Goal: Navigation & Orientation: Find specific page/section

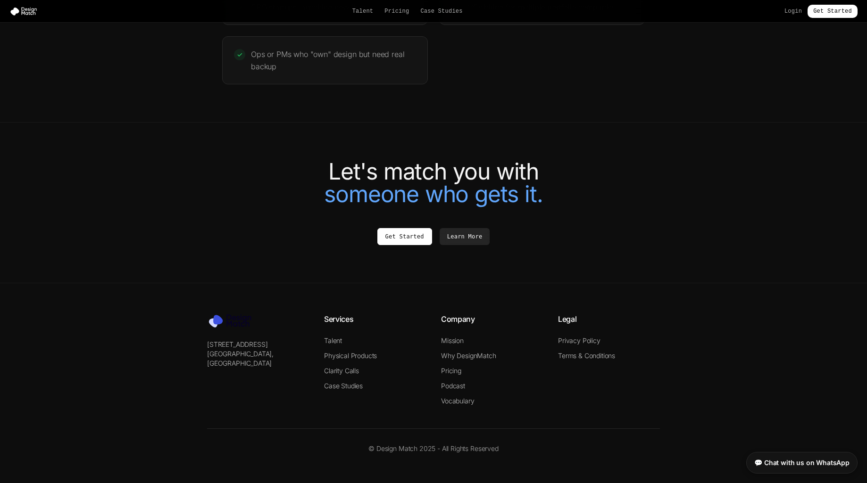
scroll to position [1980, 0]
click at [410, 348] on ul "Talent Physical Products Clarity Calls Case Studies" at bounding box center [375, 364] width 102 height 55
click at [338, 341] on link "Talent" at bounding box center [333, 342] width 18 height 8
